Goal: Task Accomplishment & Management: Manage account settings

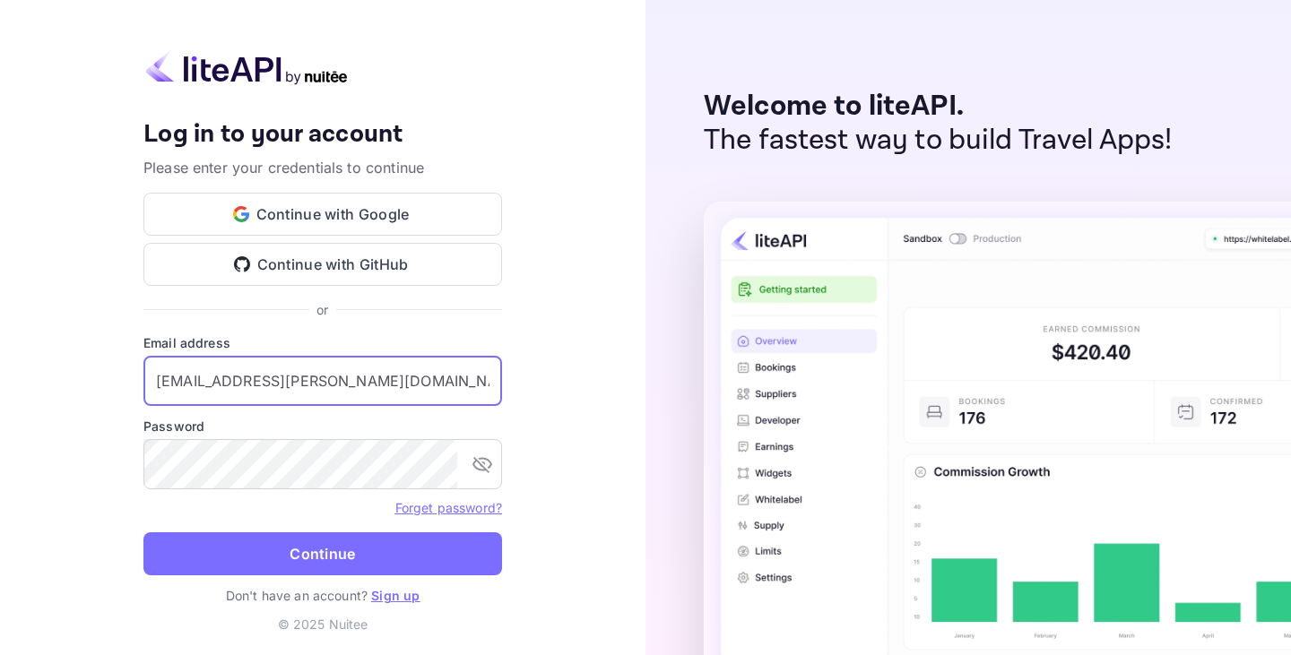
click at [282, 385] on input "[EMAIL_ADDRESS][PERSON_NAME][DOMAIN_NAME]" at bounding box center [322, 381] width 359 height 50
click at [326, 388] on input "[EMAIL_ADDRESS][PERSON_NAME][DOMAIN_NAME]" at bounding box center [322, 381] width 359 height 50
type input "[EMAIL_ADDRESS][DOMAIN_NAME]"
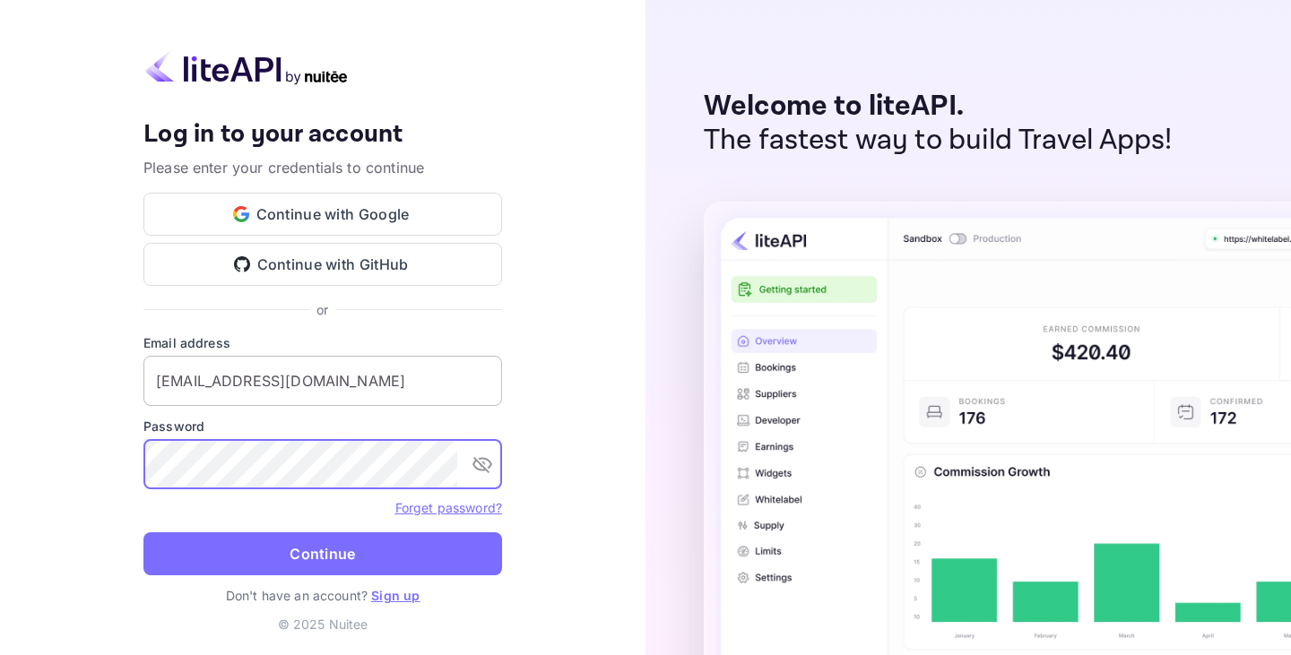
click at [143, 533] on button "Continue" at bounding box center [322, 554] width 359 height 43
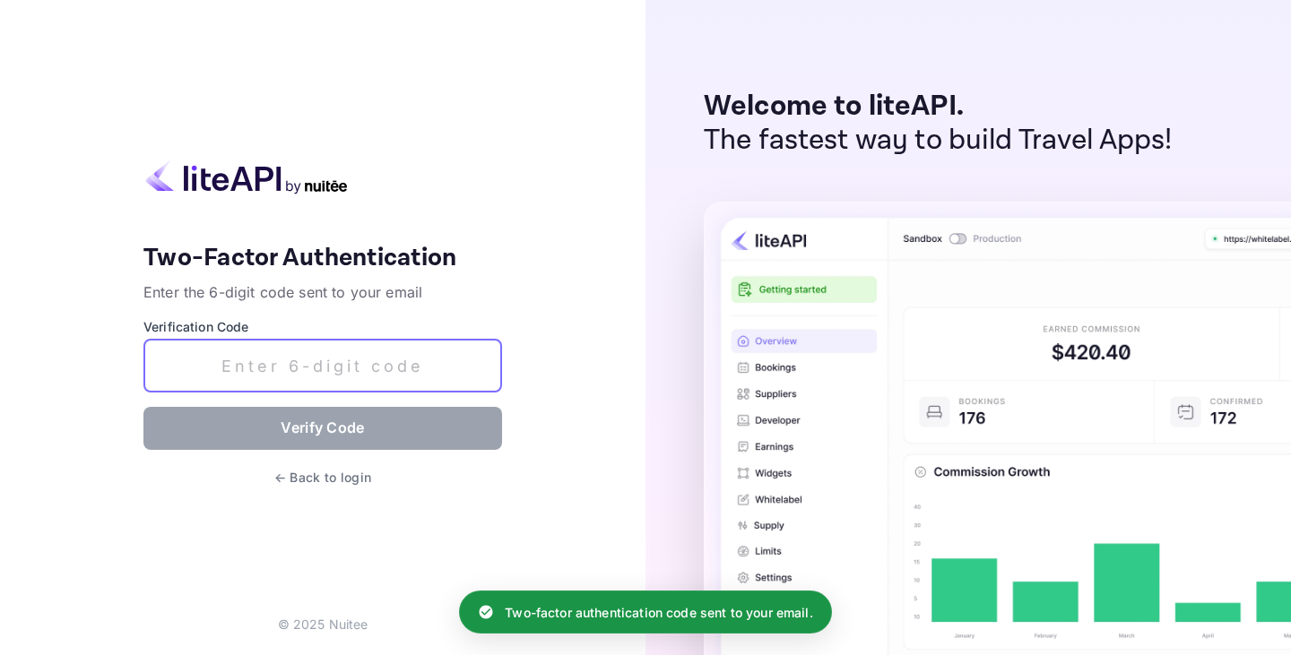
click at [326, 369] on input "text" at bounding box center [322, 366] width 359 height 53
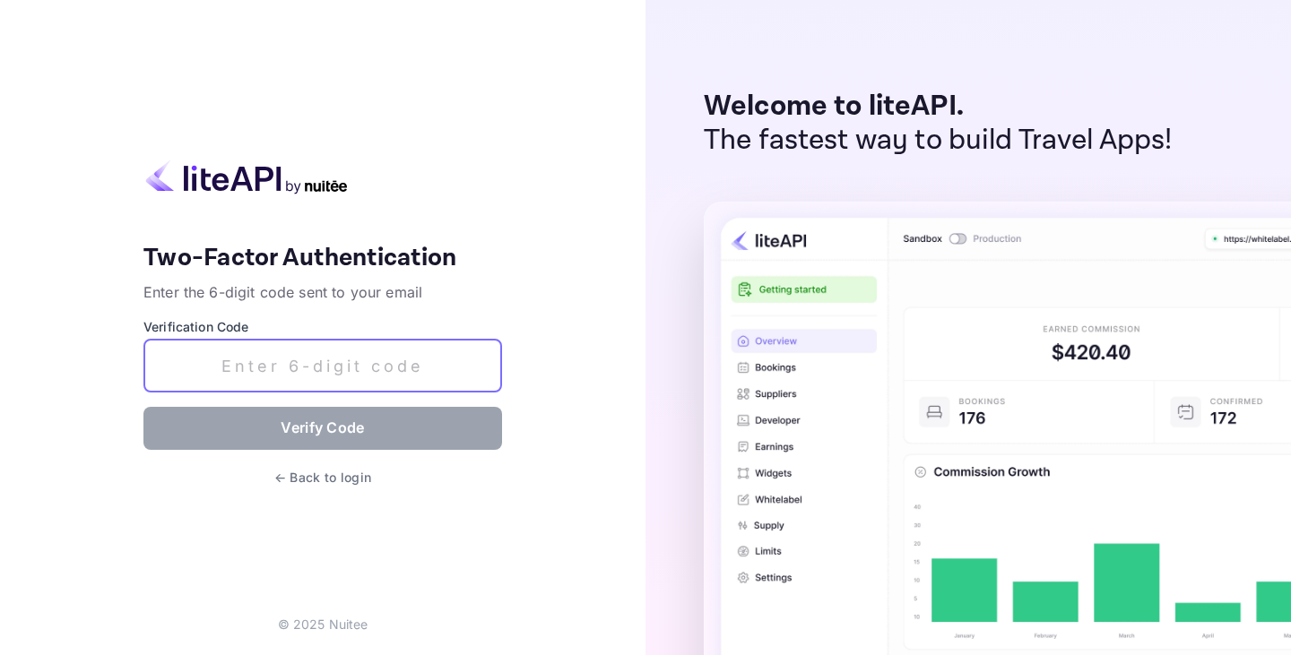
click at [303, 363] on input "text" at bounding box center [322, 366] width 359 height 53
paste input "780052"
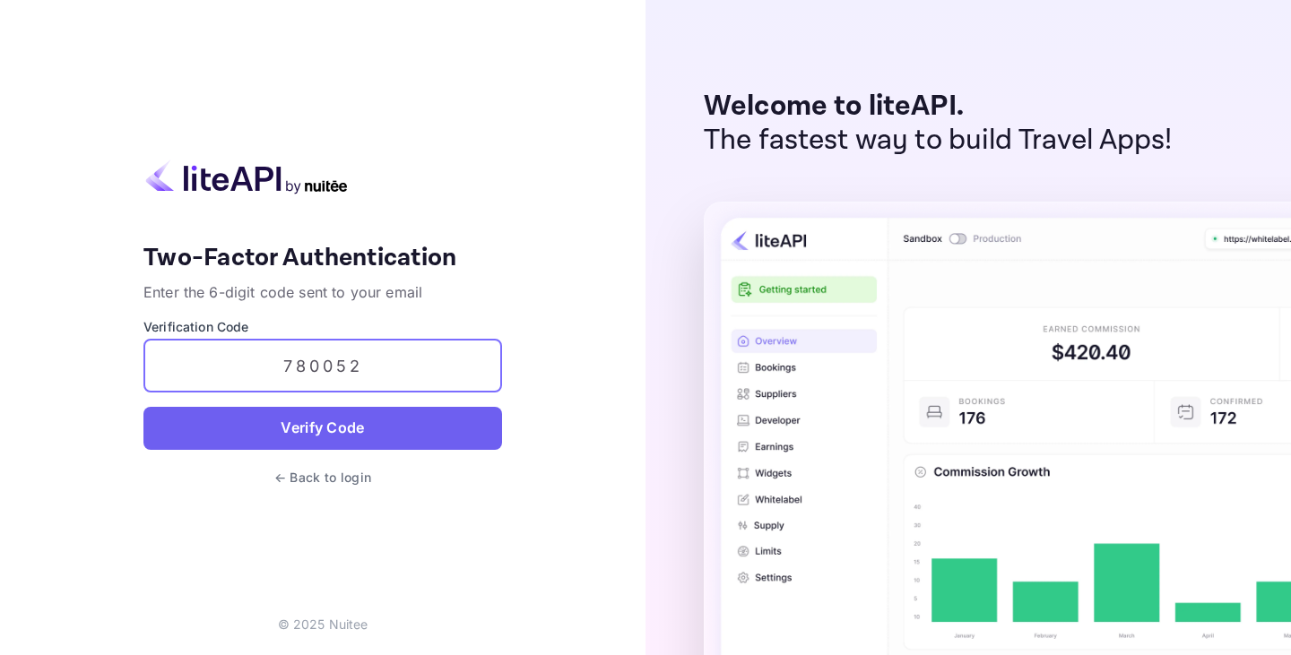
type input "780052"
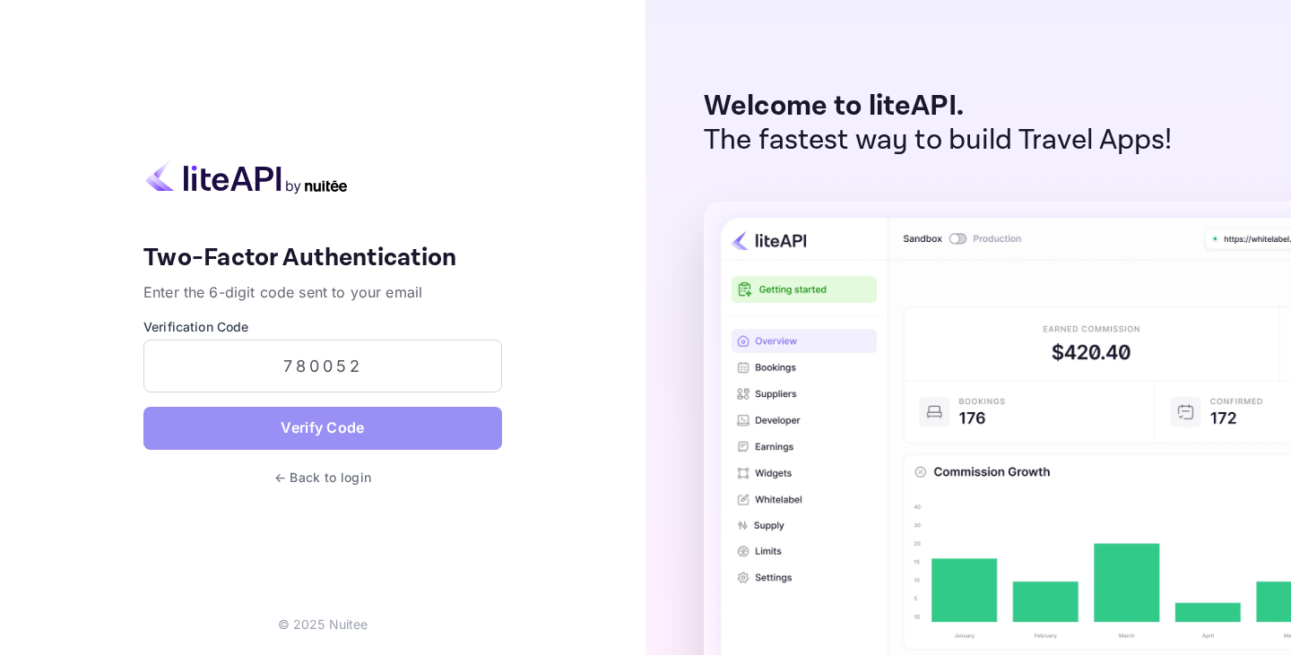
click at [307, 424] on button "Verify Code" at bounding box center [322, 428] width 359 height 43
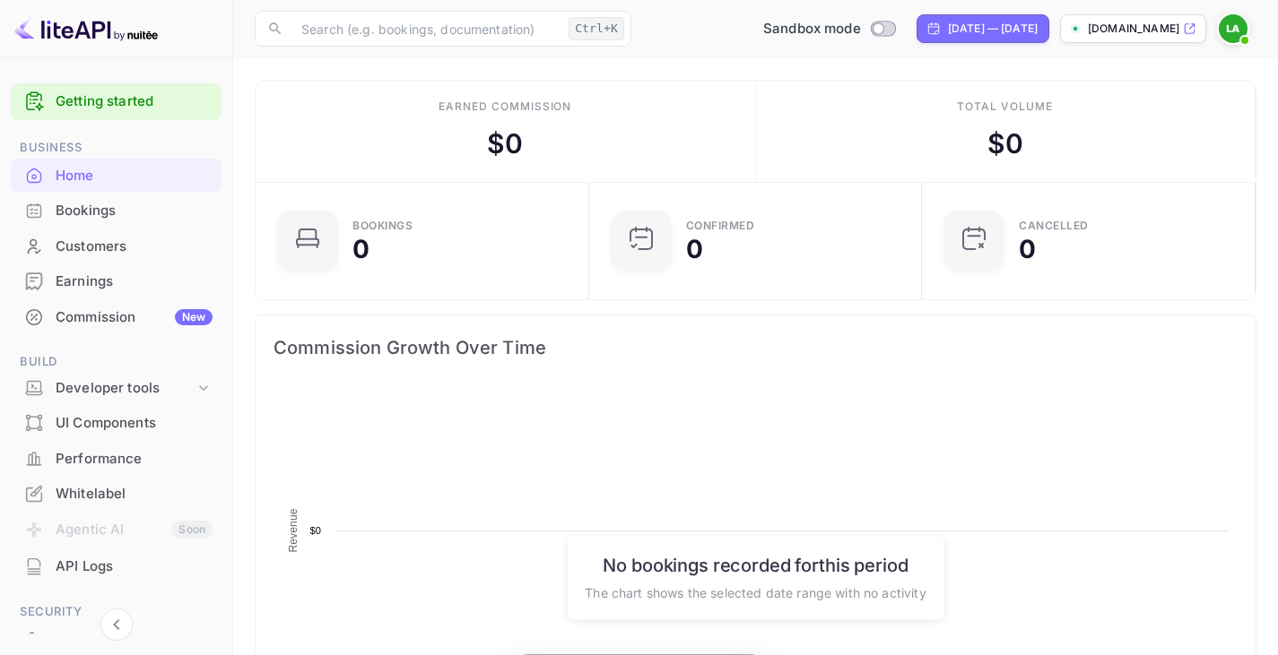
scroll to position [278, 309]
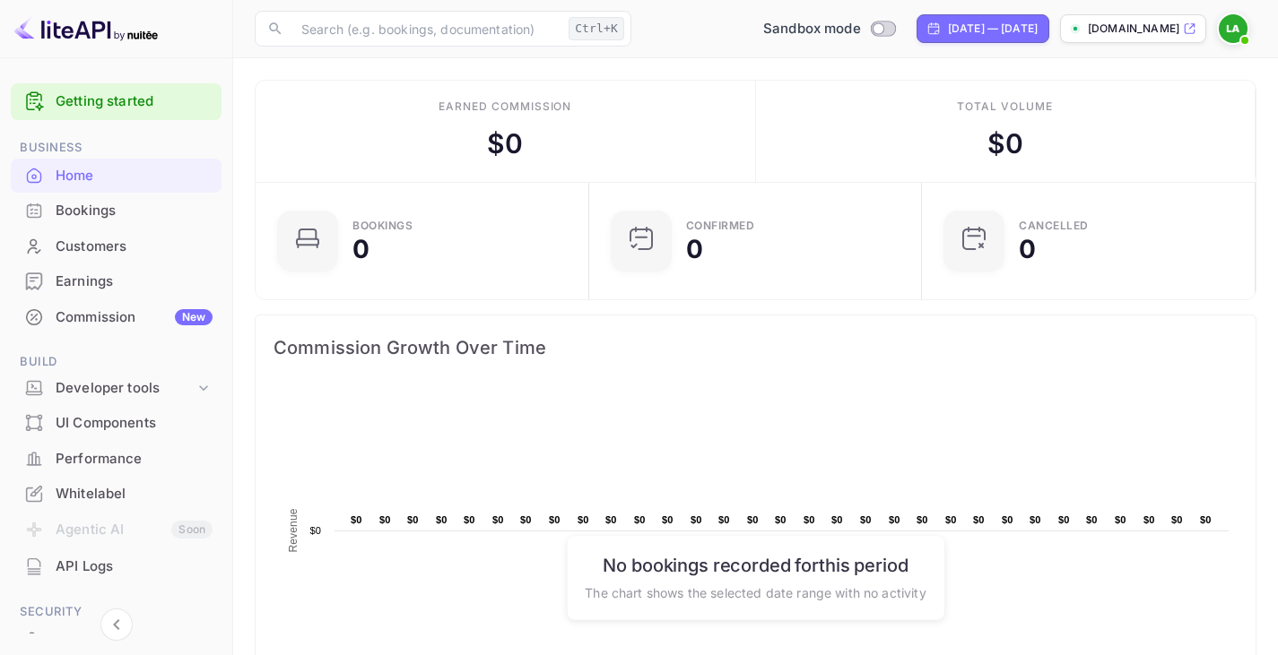
click at [1163, 27] on p "[DOMAIN_NAME]" at bounding box center [1133, 29] width 91 height 16
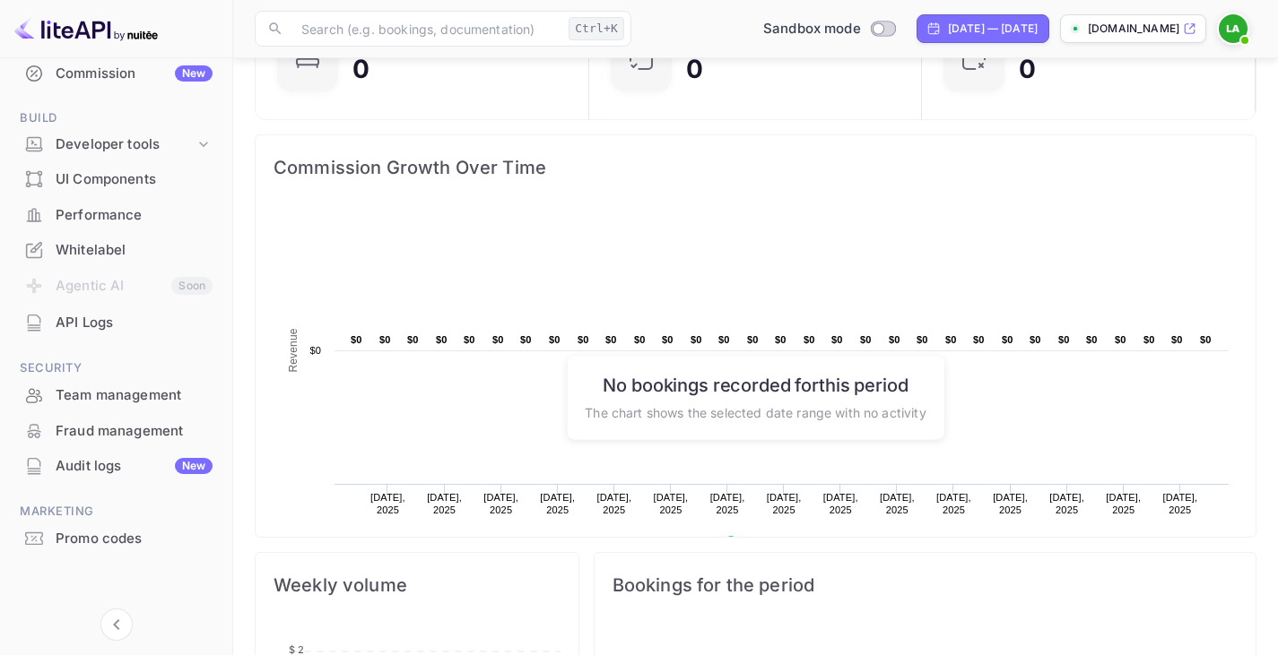
scroll to position [232, 0]
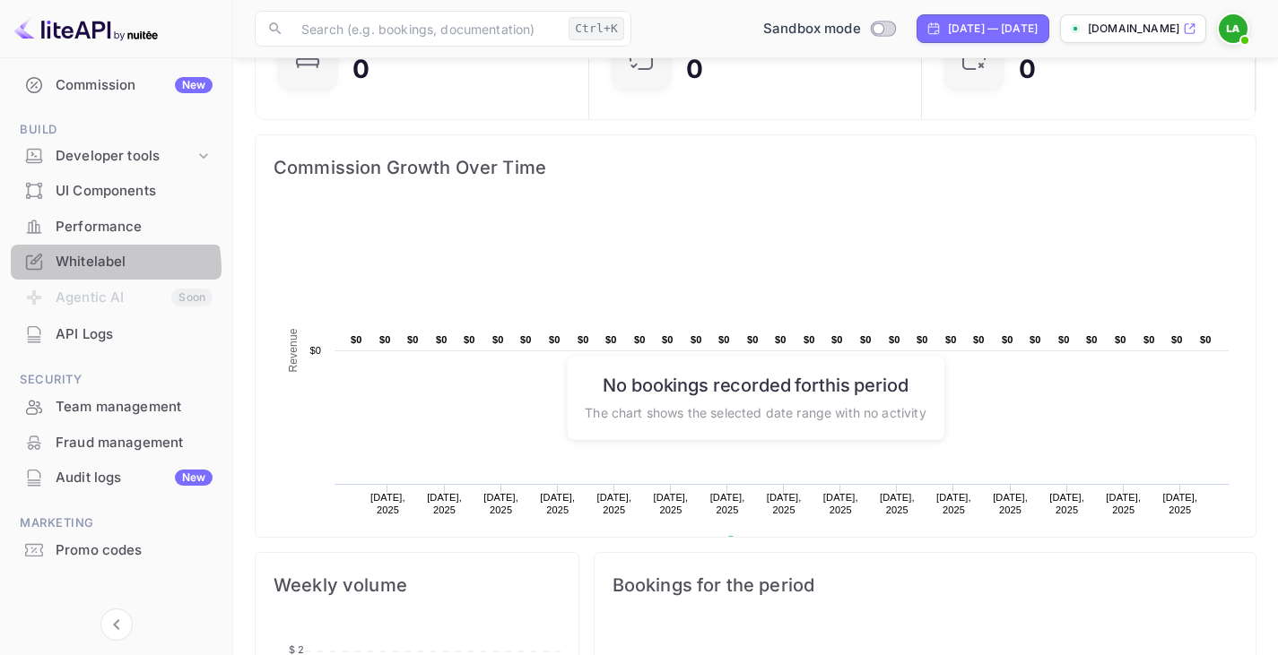
click at [91, 269] on div "Whitelabel" at bounding box center [134, 262] width 157 height 21
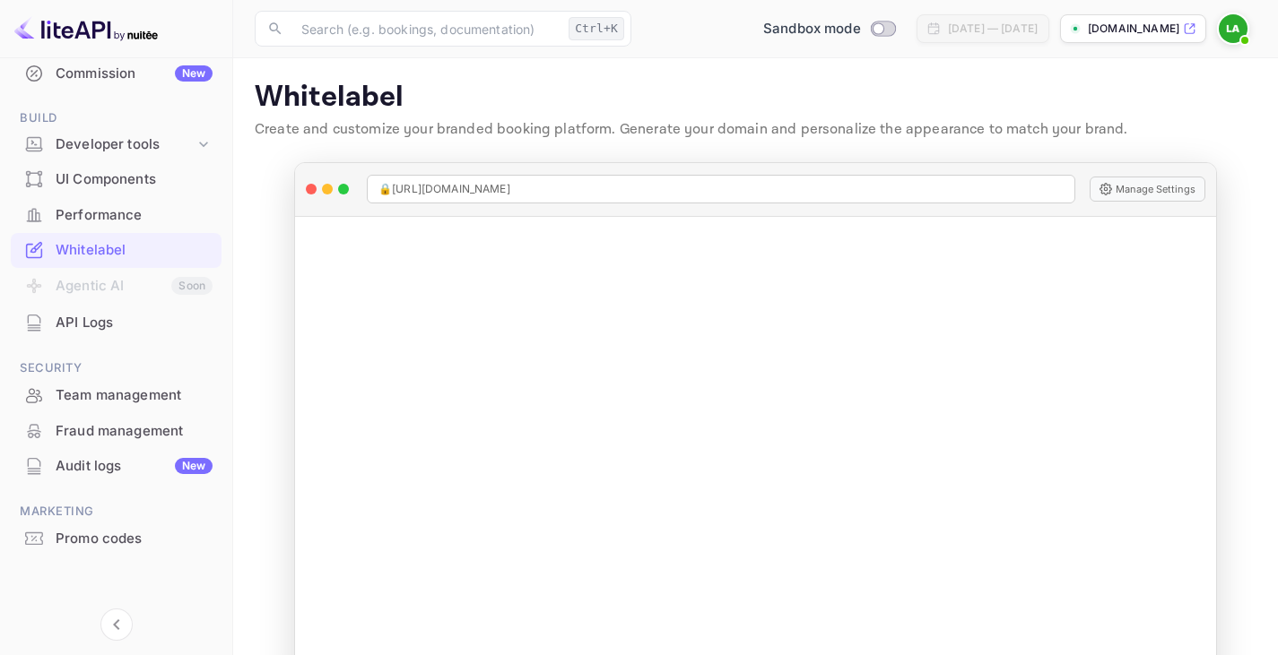
scroll to position [242, 0]
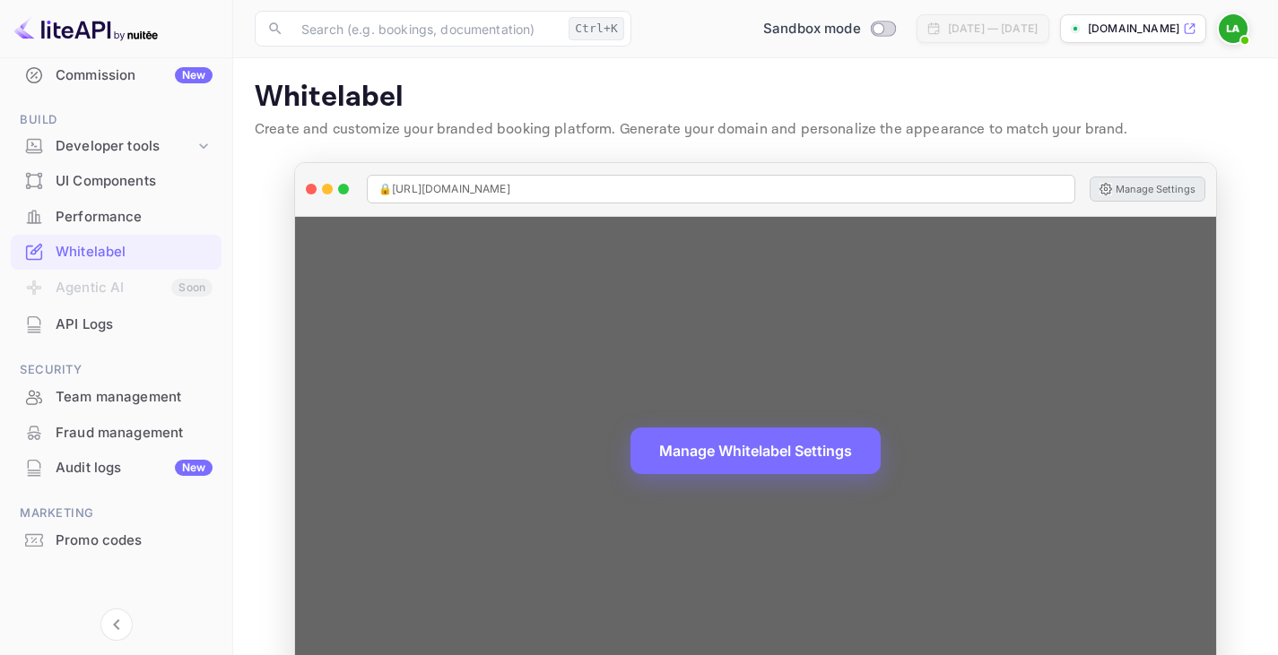
click at [1125, 195] on button "Manage Settings" at bounding box center [1147, 189] width 116 height 25
